Goal: Information Seeking & Learning: Learn about a topic

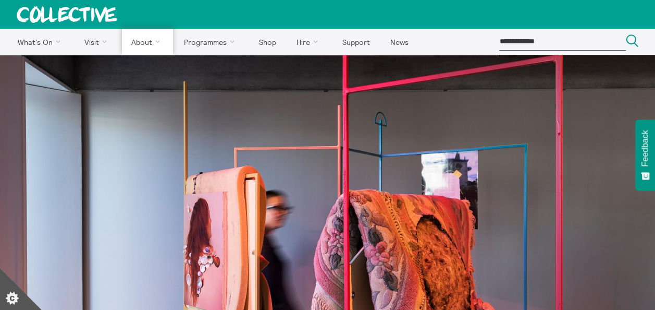
click at [0, 0] on link "About Us" at bounding box center [0, 0] width 0 height 0
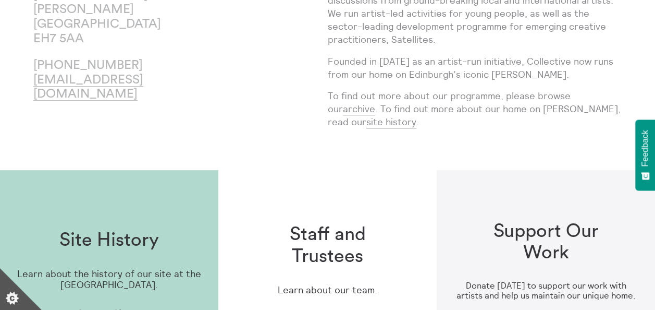
scroll to position [154, 0]
click at [346, 111] on link "archive" at bounding box center [359, 110] width 32 height 13
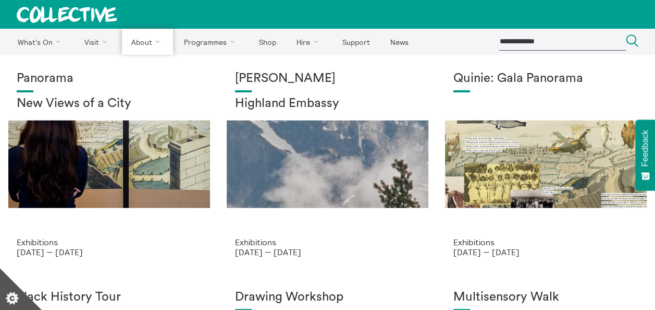
click at [0, 0] on link "Site history" at bounding box center [0, 0] width 0 height 0
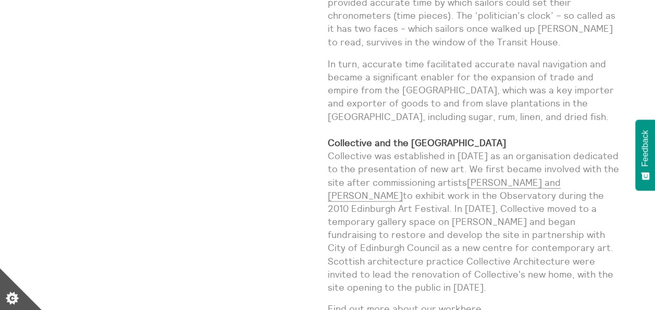
scroll to position [920, 0]
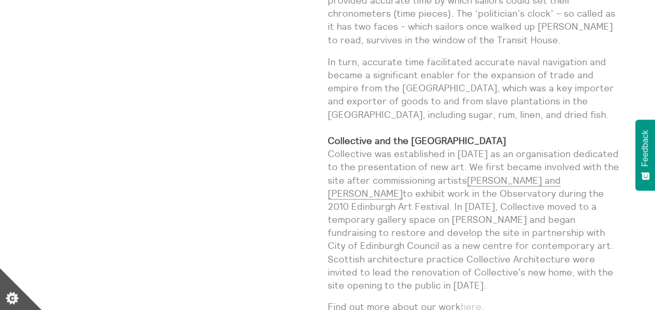
click at [479, 300] on link "here" at bounding box center [471, 306] width 21 height 13
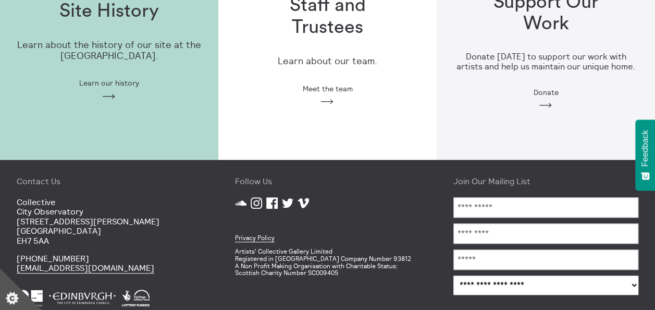
scroll to position [431, 0]
